Goal: Find specific page/section: Find specific page/section

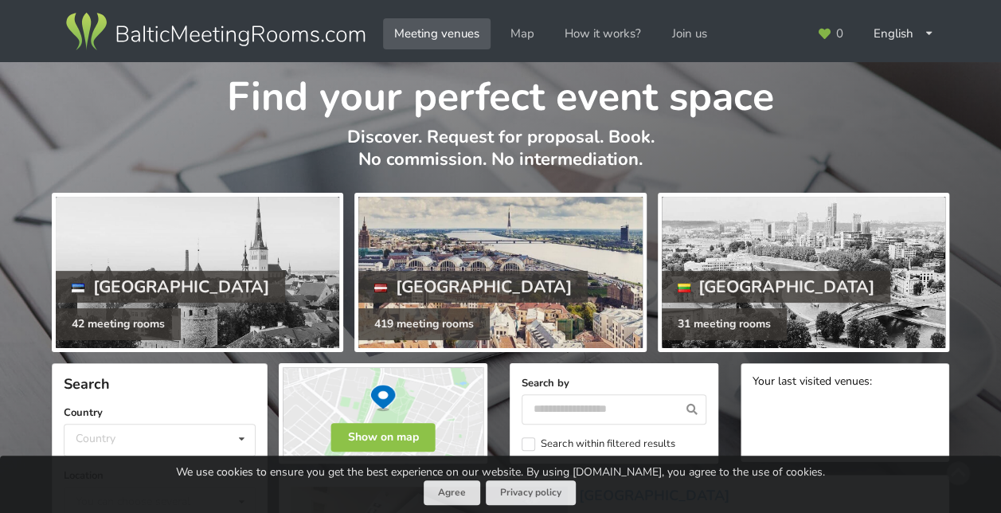
click at [479, 246] on div at bounding box center [499, 272] width 283 height 151
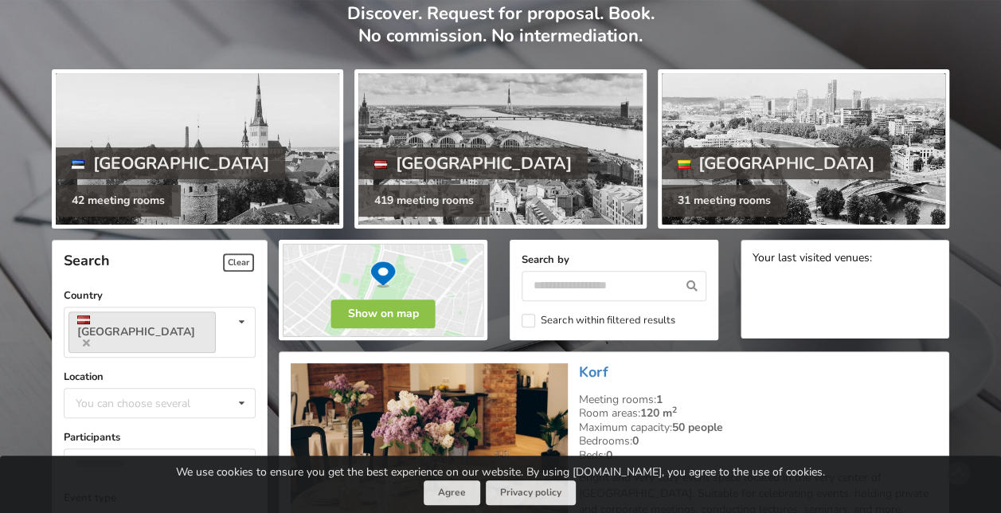
scroll to position [124, 0]
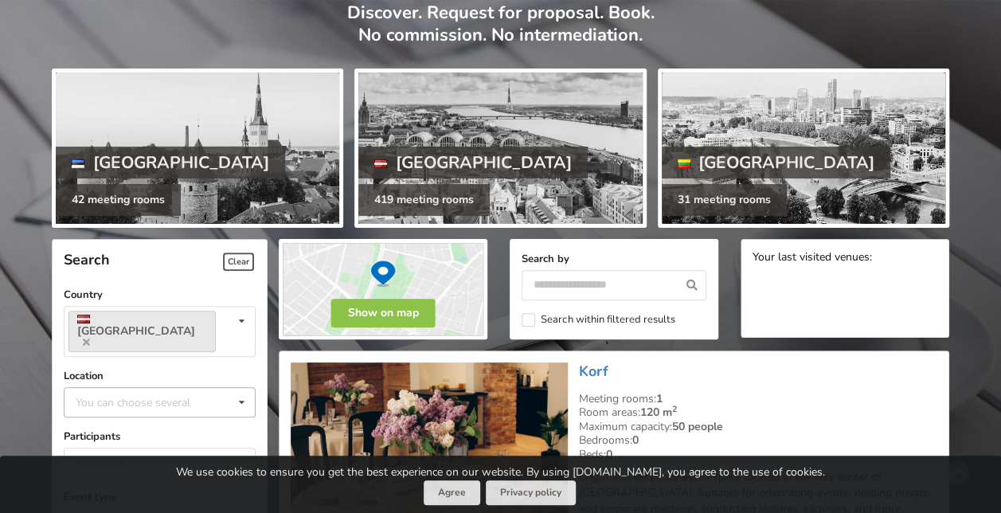
click at [137, 392] on div "You can choose several" at bounding box center [149, 401] width 154 height 18
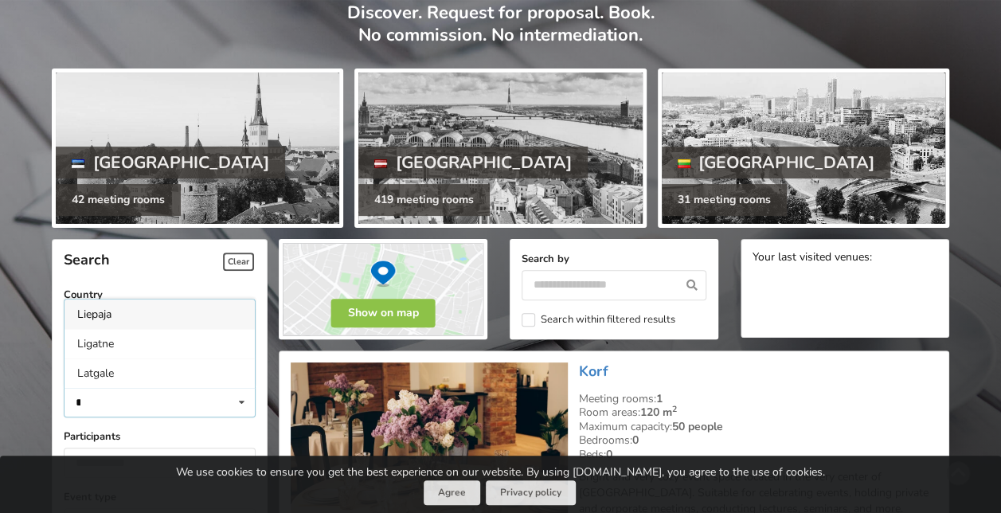
scroll to position [0, 0]
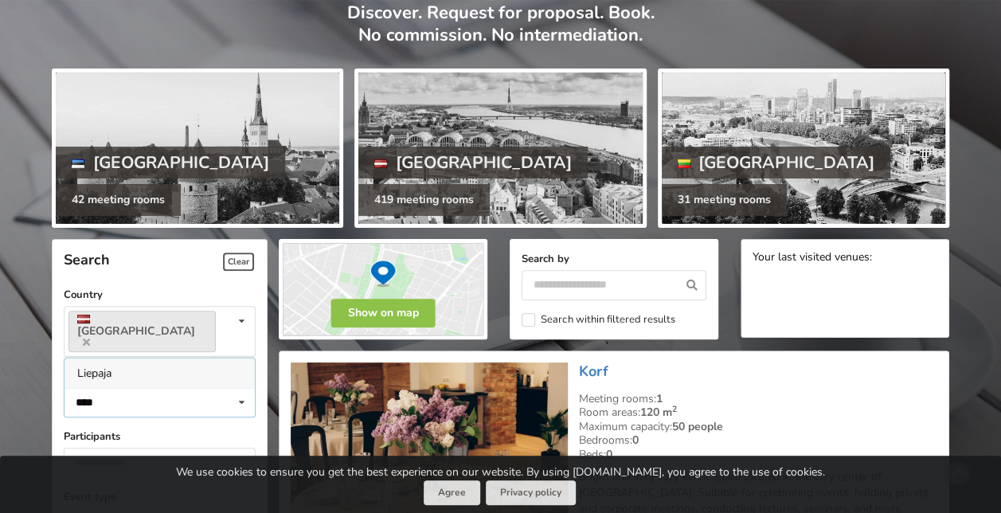
type input "****"
click at [111, 358] on div "Liepaja" at bounding box center [159, 372] width 190 height 29
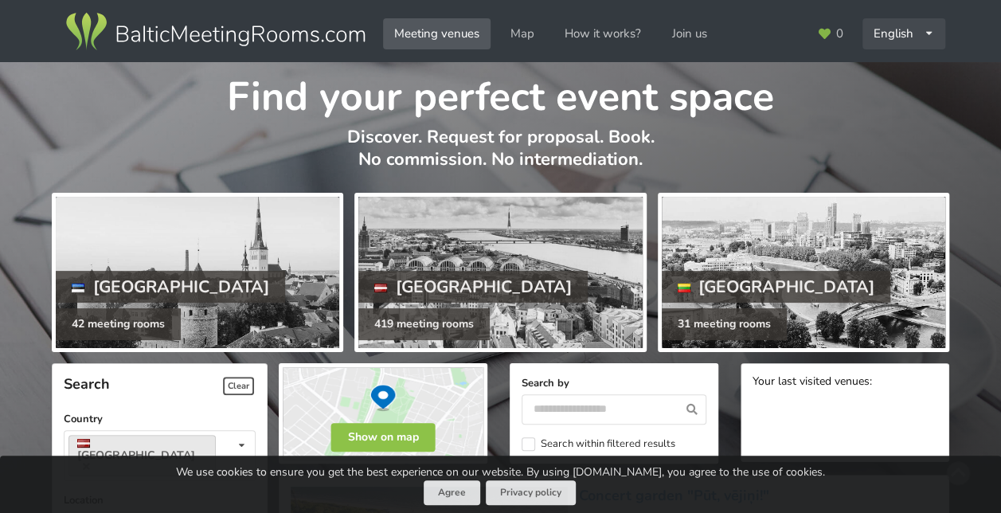
click at [907, 30] on div "English Русский Latviešu" at bounding box center [903, 33] width 83 height 31
click at [899, 92] on link "Latviešu" at bounding box center [904, 100] width 80 height 31
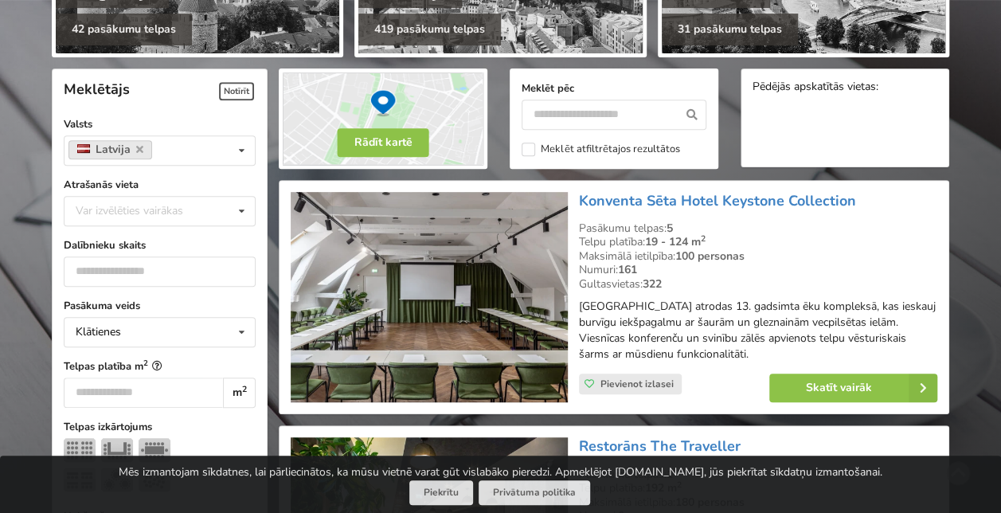
scroll to position [257, 0]
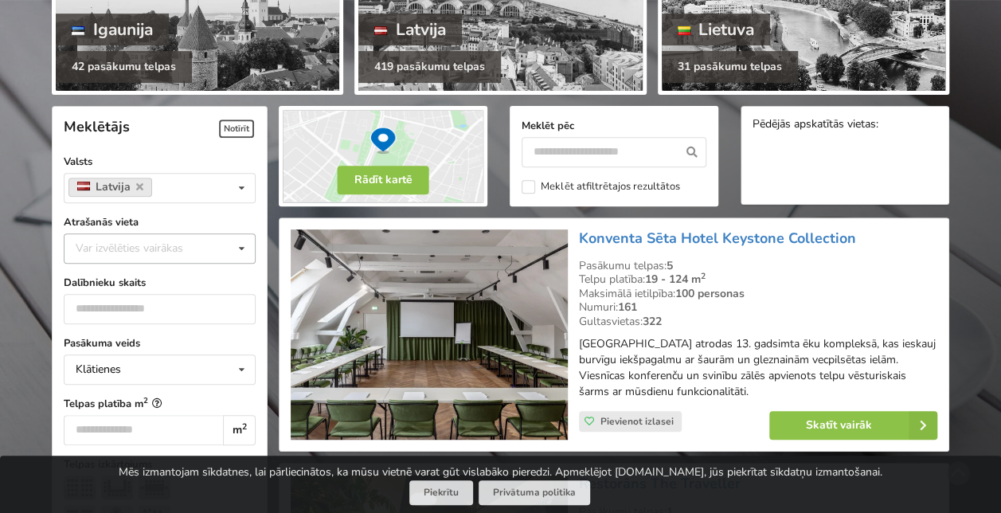
click at [143, 248] on div "Var izvēlēties vairākas" at bounding box center [145, 248] width 147 height 18
type input "****"
click at [143, 268] on div "Liepāja" at bounding box center [159, 277] width 190 height 29
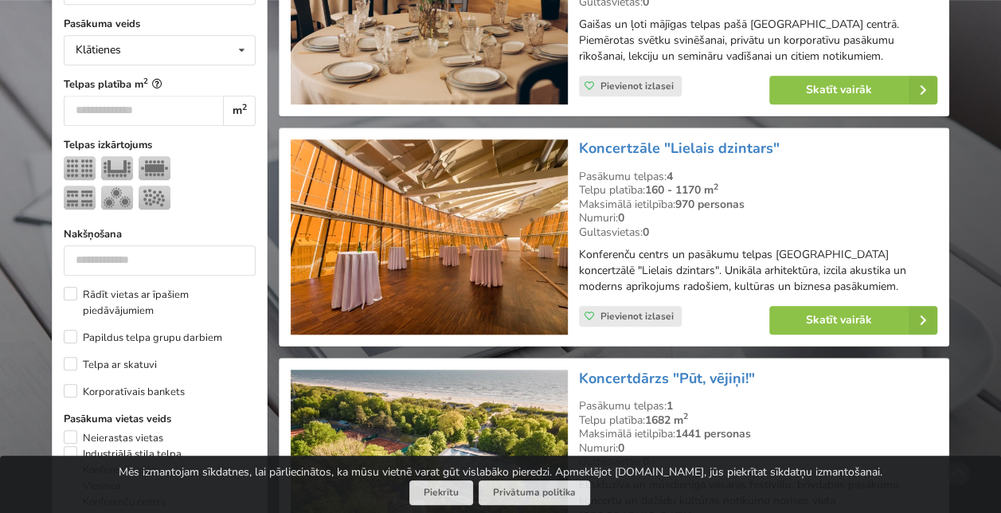
scroll to position [575, 0]
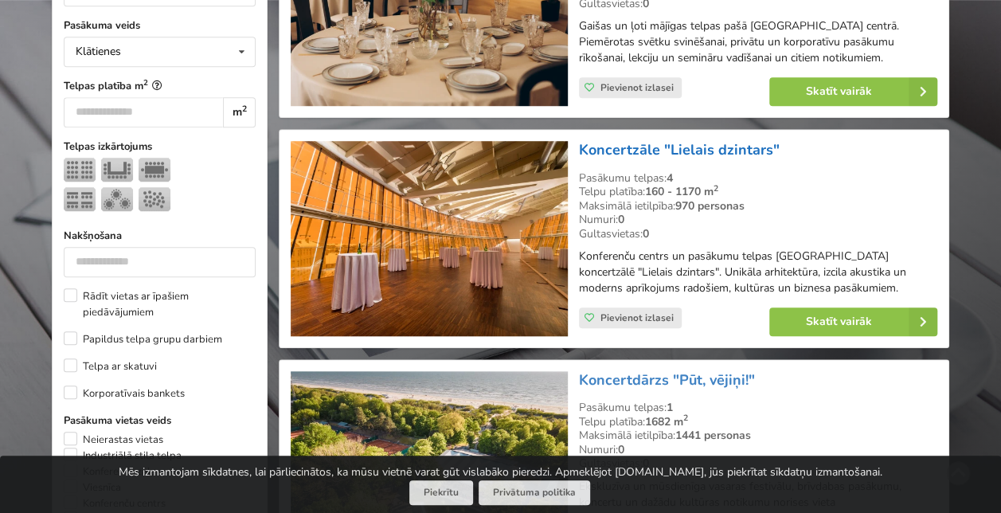
drag, startPoint x: 794, startPoint y: 141, endPoint x: 578, endPoint y: 140, distance: 216.5
click at [579, 141] on h3 "Koncertzāle "Lielais dzintars"" at bounding box center [758, 150] width 358 height 18
copy link "Koncertzāle "Lielais dzintars""
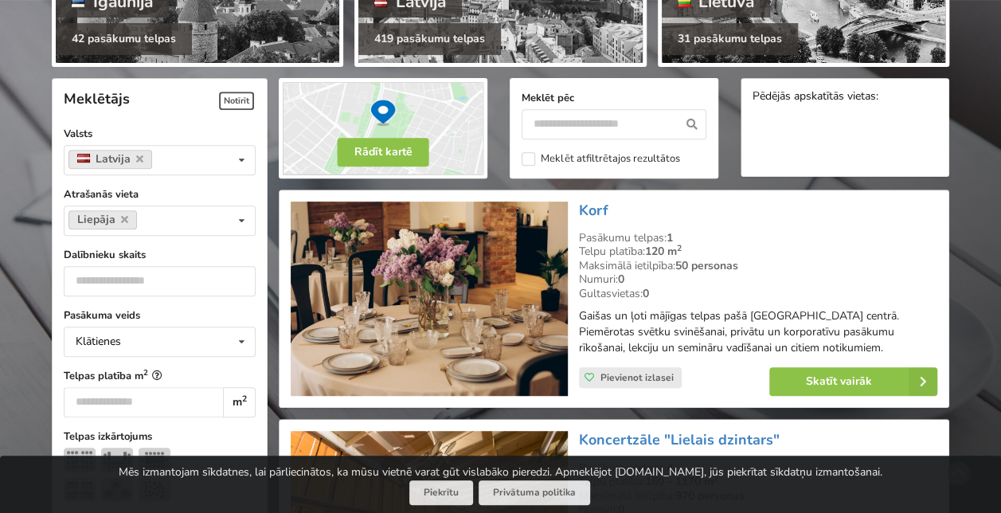
scroll to position [193, 0]
